Goal: Task Accomplishment & Management: Use online tool/utility

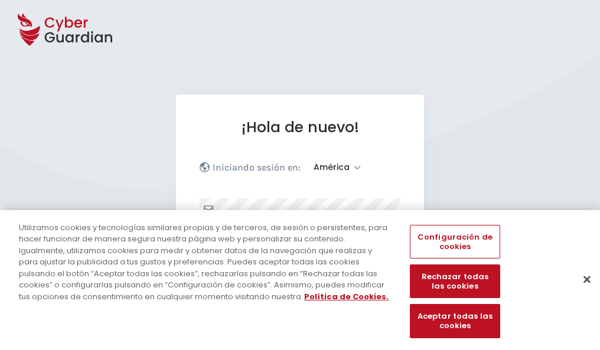
select select "América"
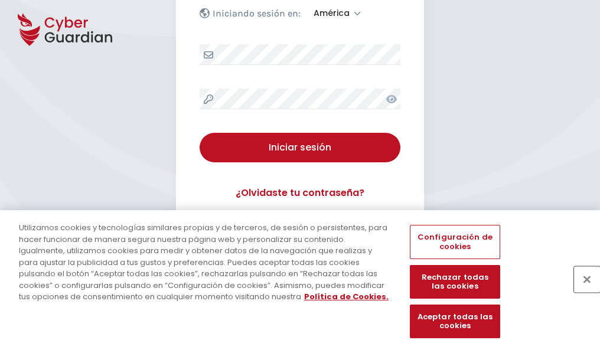
click at [582, 292] on button "Cerrar" at bounding box center [587, 280] width 26 height 26
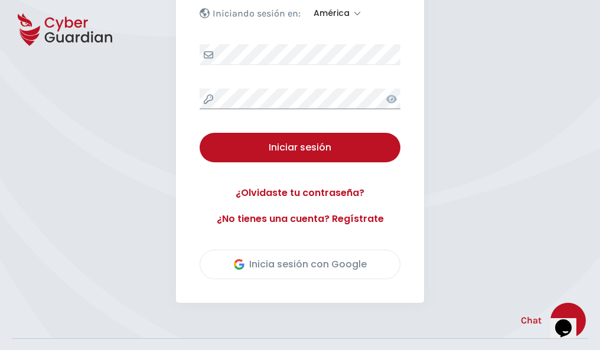
scroll to position [268, 0]
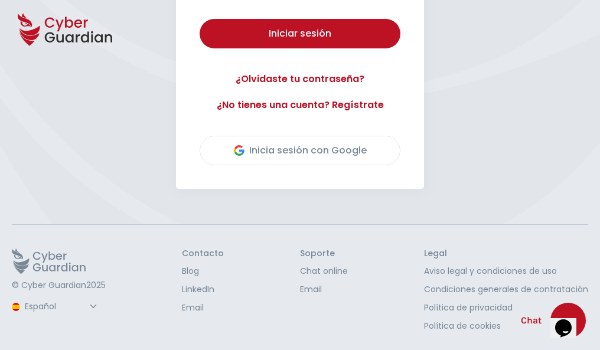
click at [200, 19] on button "Iniciar sesión" at bounding box center [300, 34] width 201 height 30
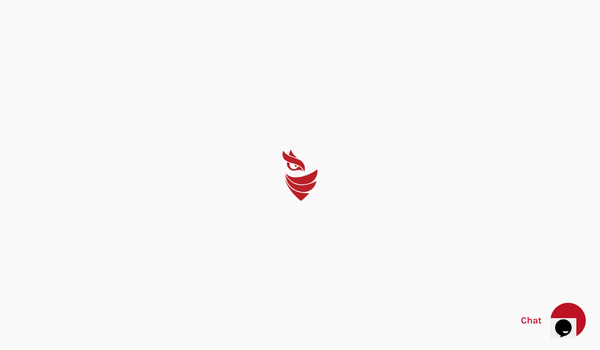
scroll to position [0, 0]
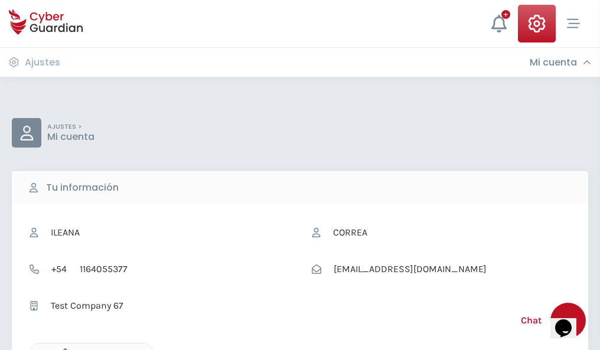
click at [62, 349] on icon "button" at bounding box center [62, 354] width 10 height 10
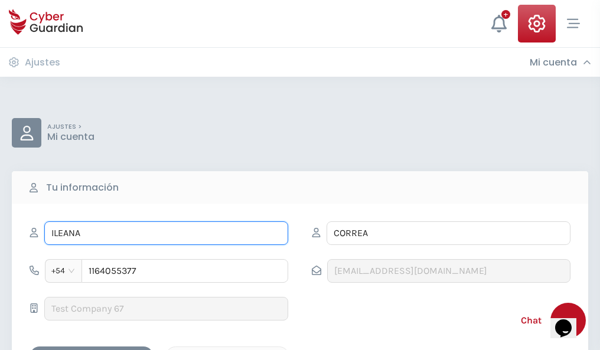
click at [166, 233] on input "ILEANA" at bounding box center [166, 234] width 244 height 24
type input "I"
type input "Esperanza"
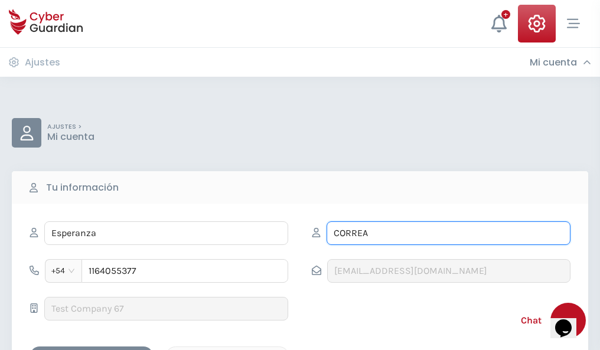
click at [449, 233] on input "CORREA" at bounding box center [449, 234] width 244 height 24
type input "C"
type input "Aragón"
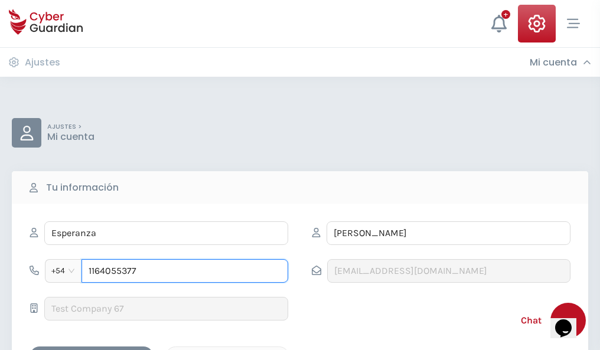
click at [185, 271] on input "1164055377" at bounding box center [185, 271] width 207 height 24
type input "1"
type input "4871586610"
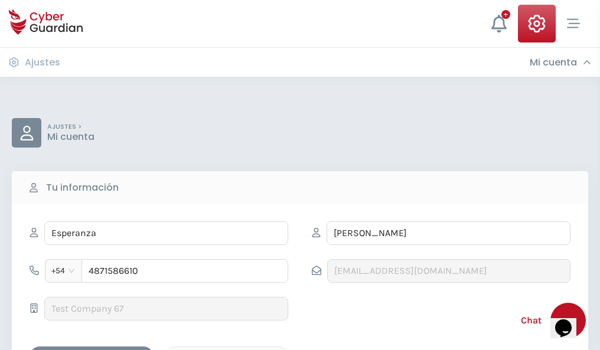
click at [228, 350] on div "Cancelar" at bounding box center [227, 357] width 105 height 15
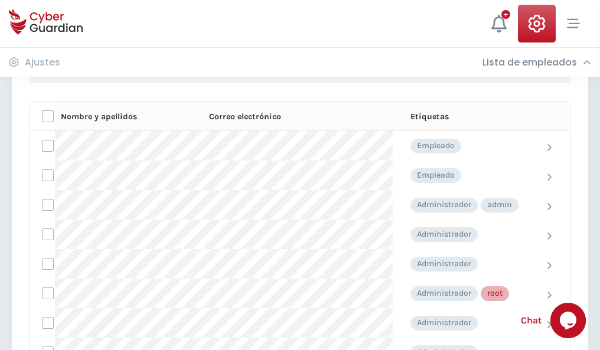
scroll to position [595, 0]
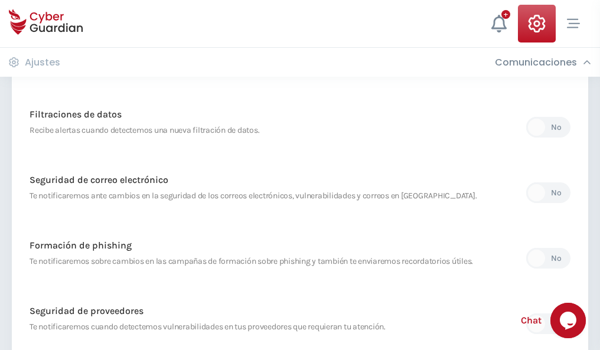
scroll to position [622, 0]
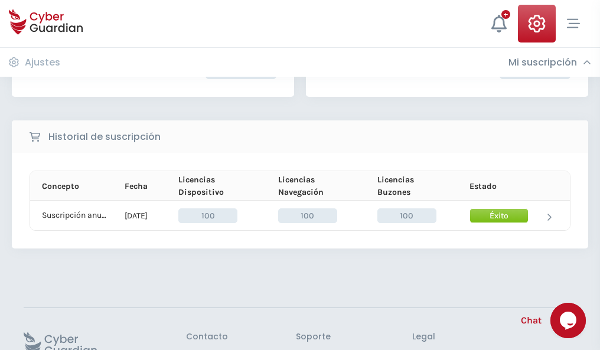
scroll to position [300, 0]
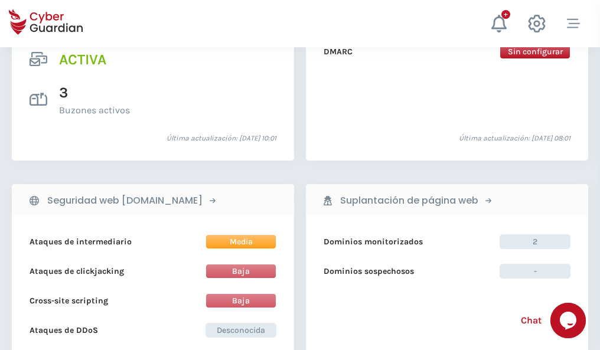
scroll to position [1201, 0]
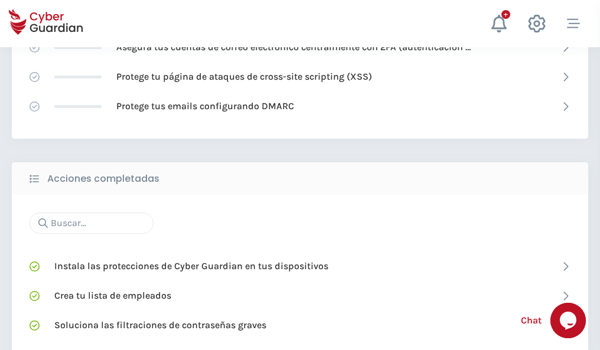
scroll to position [787, 0]
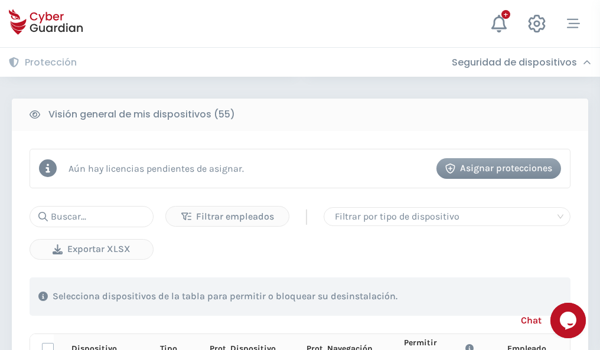
scroll to position [1044, 0]
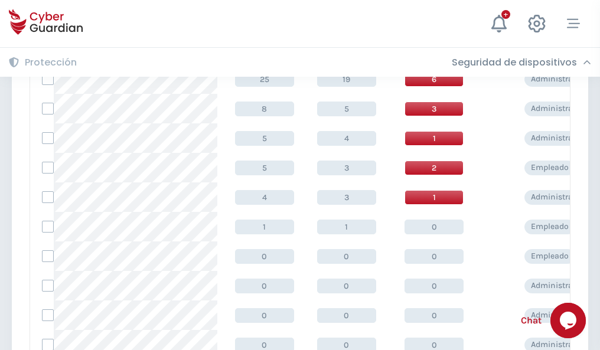
scroll to position [596, 0]
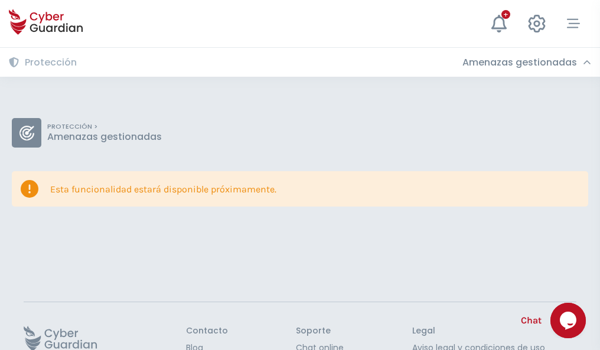
scroll to position [77, 0]
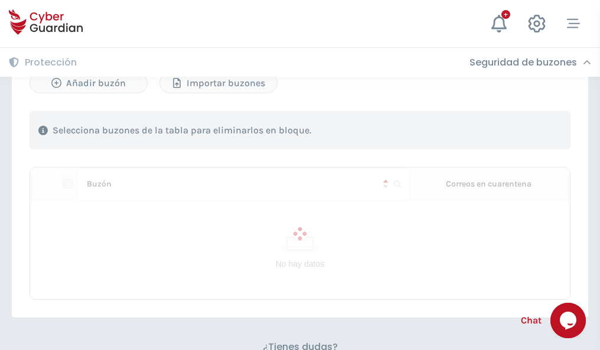
scroll to position [506, 0]
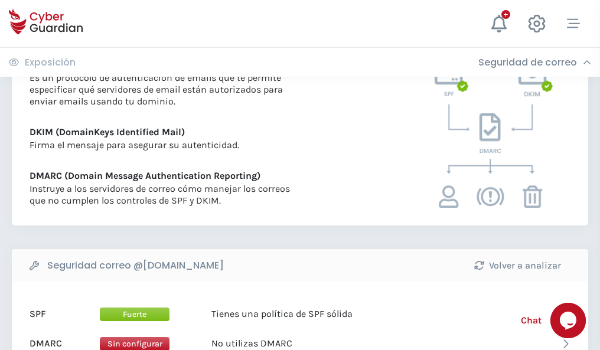
scroll to position [638, 0]
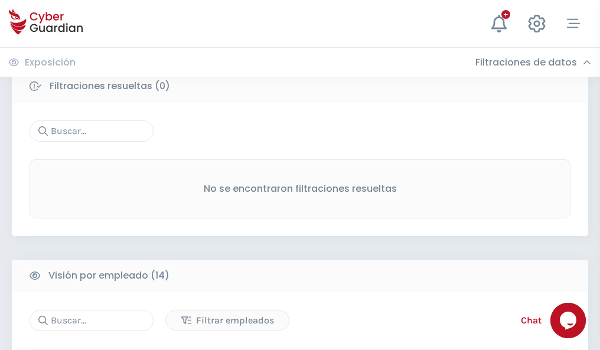
scroll to position [1067, 0]
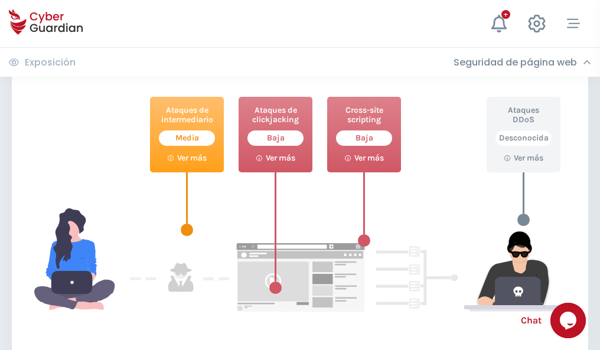
scroll to position [644, 0]
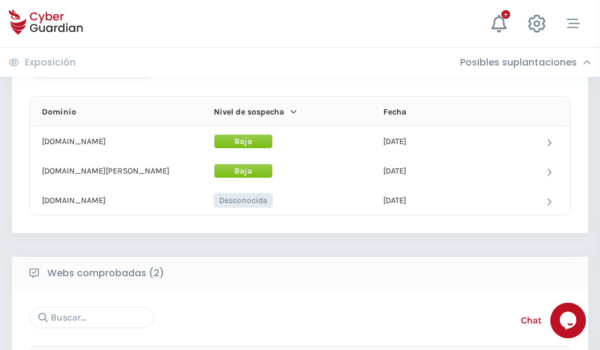
scroll to position [709, 0]
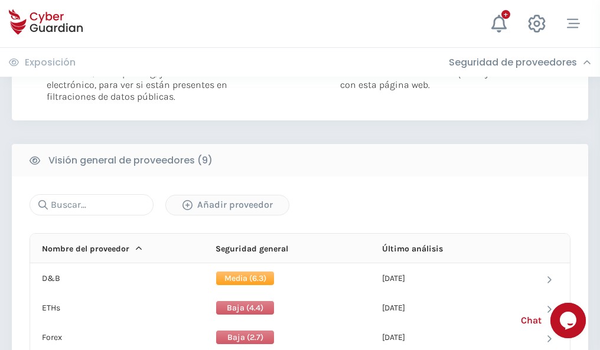
scroll to position [851, 0]
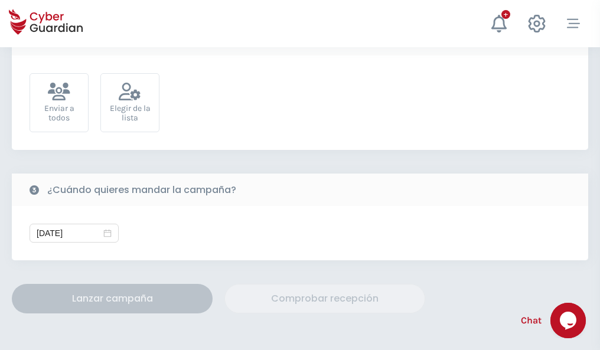
scroll to position [433, 0]
